Goal: Task Accomplishment & Management: Use online tool/utility

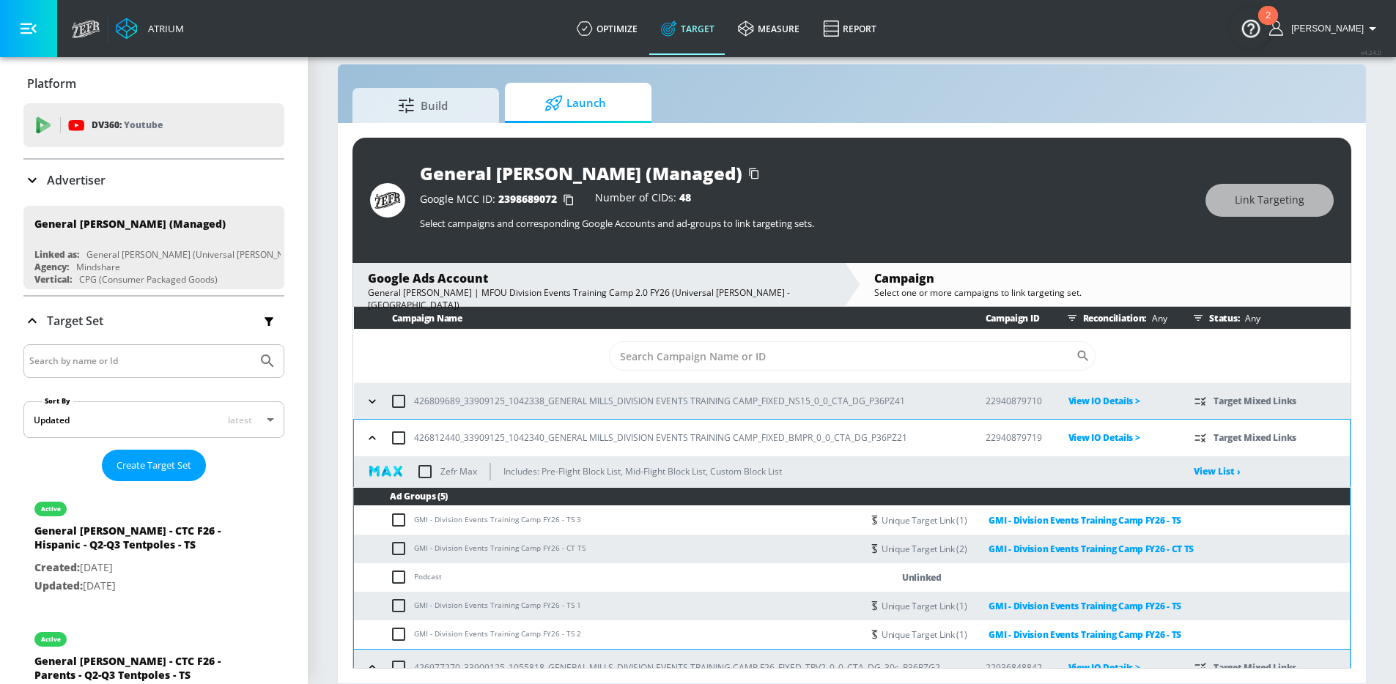
scroll to position [21, 0]
click at [1037, 549] on link "GMI - Division Events Training Camp FY26 - CT TS" at bounding box center [1079, 549] width 227 height 17
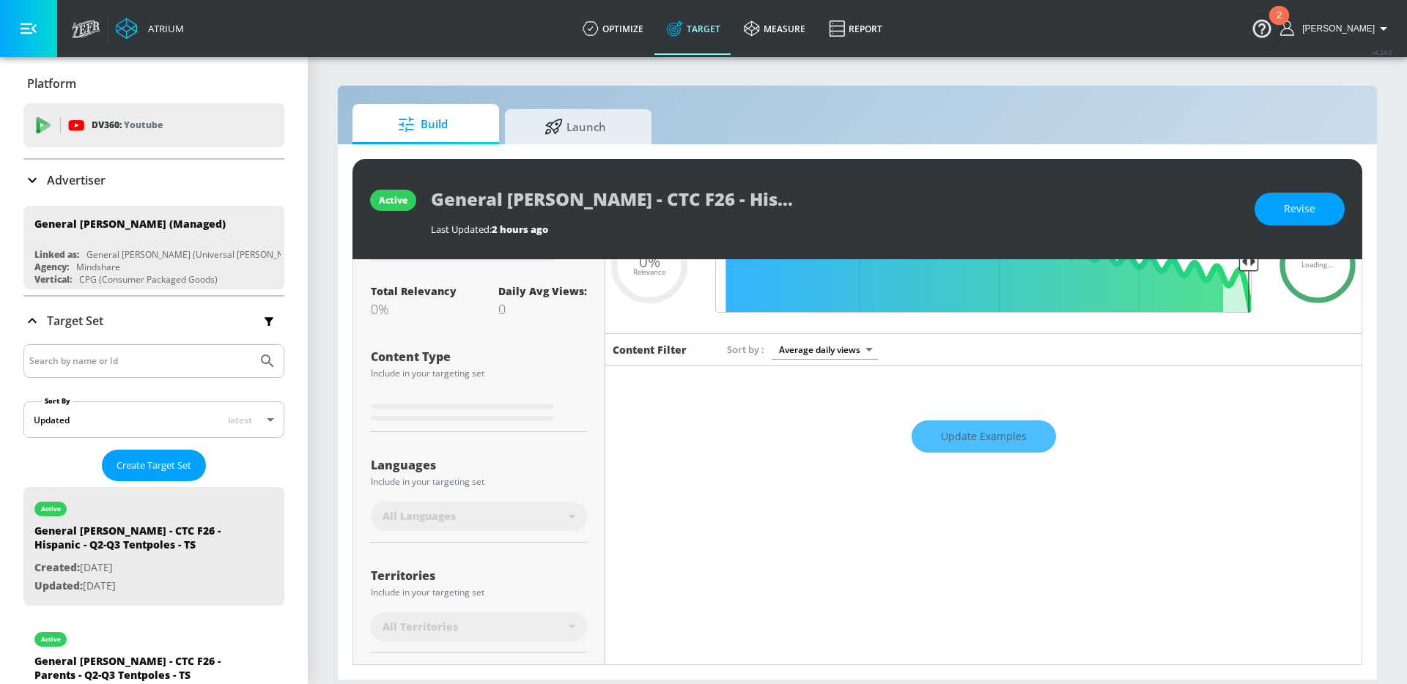
scroll to position [248, 0]
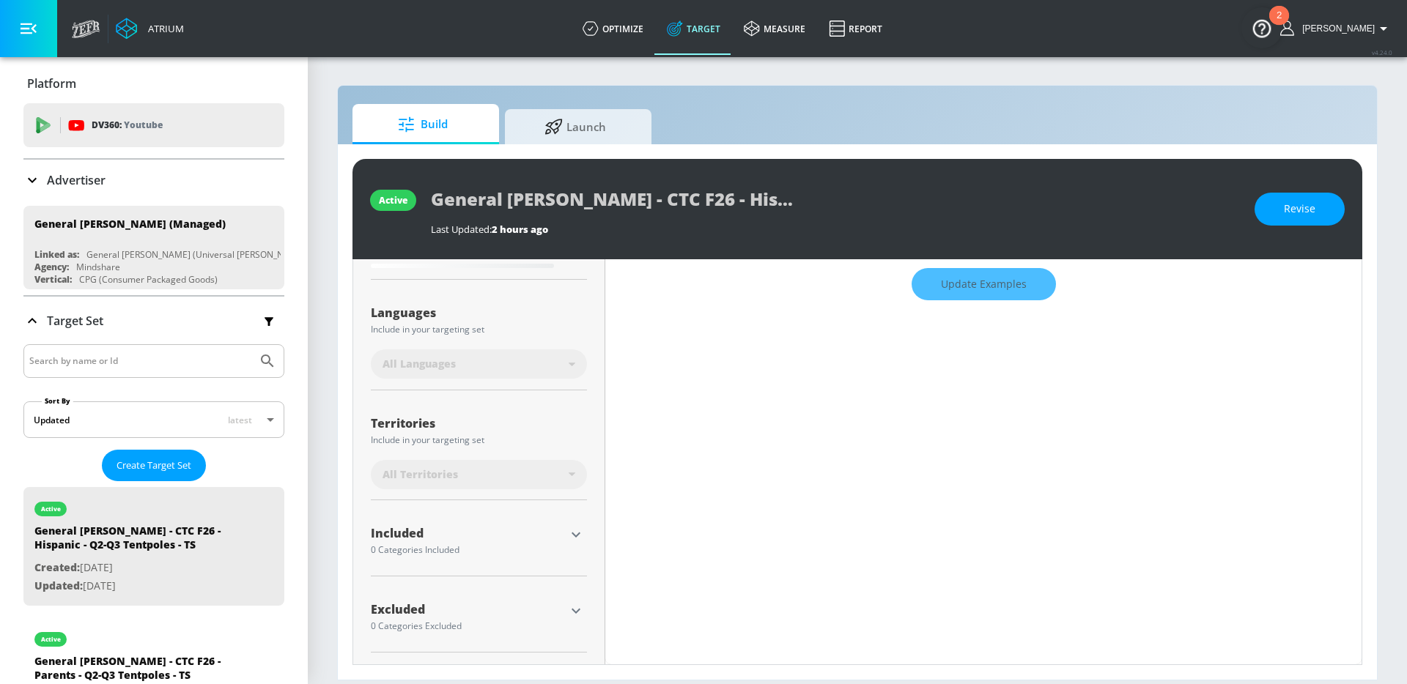
type input "0.6"
